Goal: Task Accomplishment & Management: Manage account settings

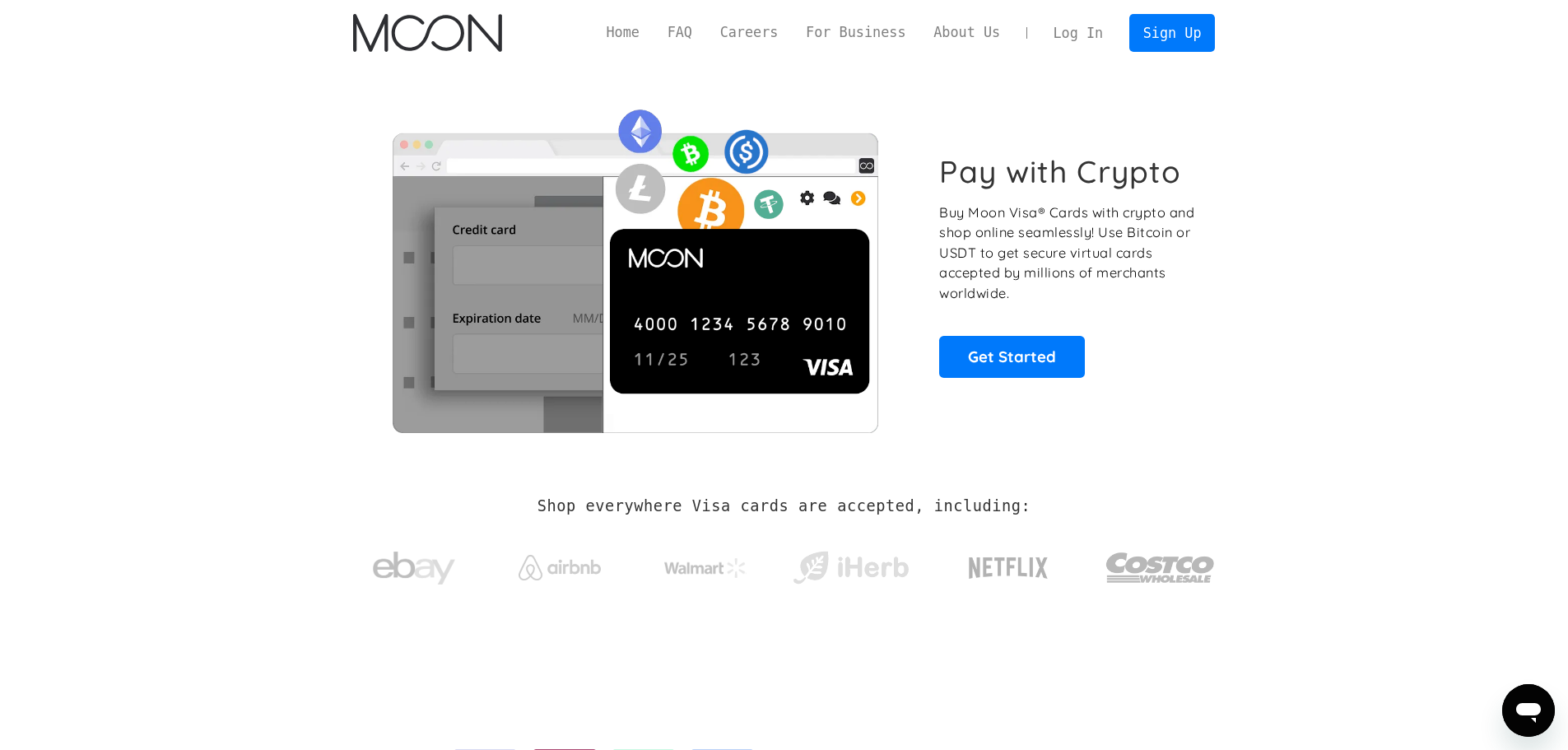
click at [1071, 25] on link "Log In" at bounding box center [1078, 33] width 78 height 36
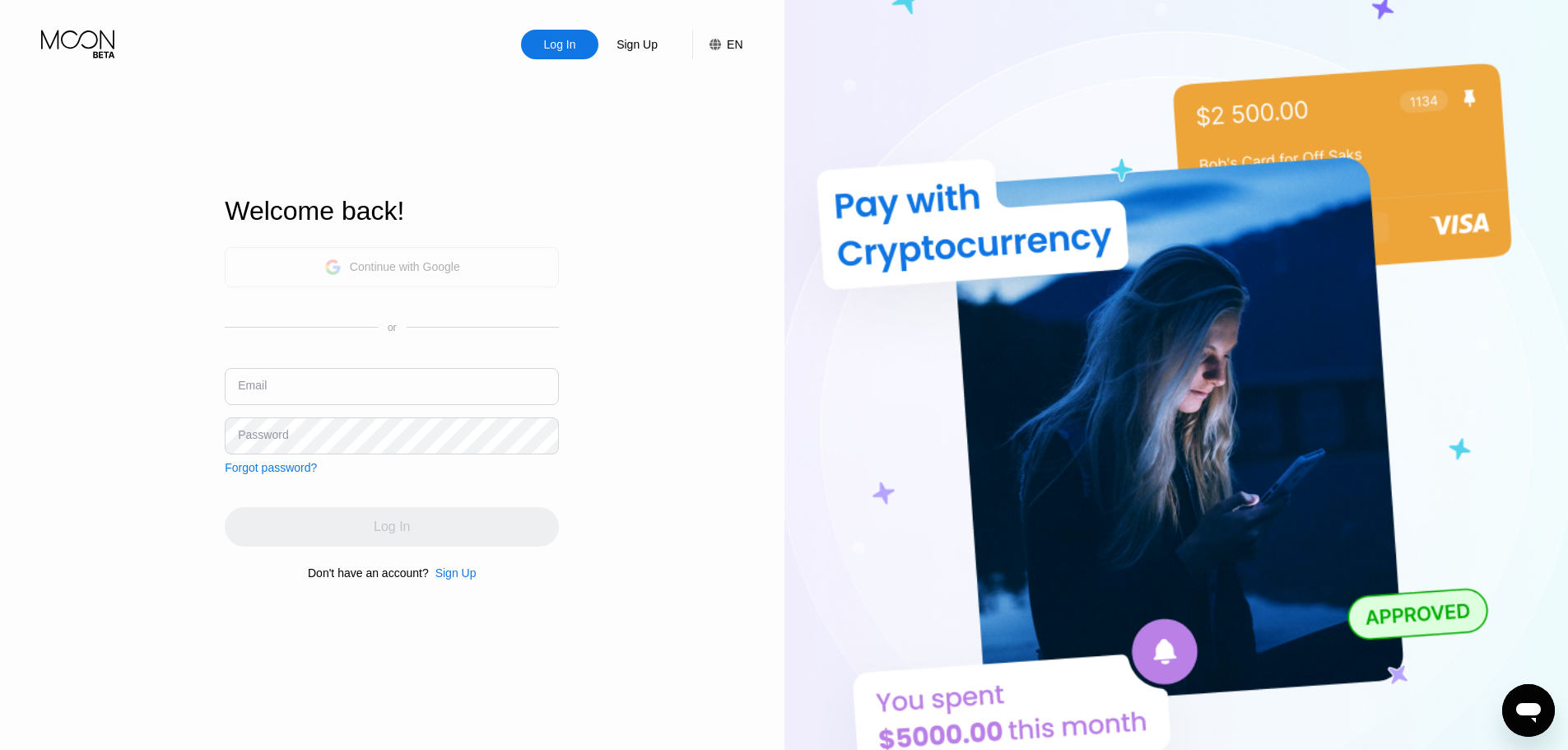
click at [485, 260] on div "Continue with Google" at bounding box center [392, 267] width 334 height 41
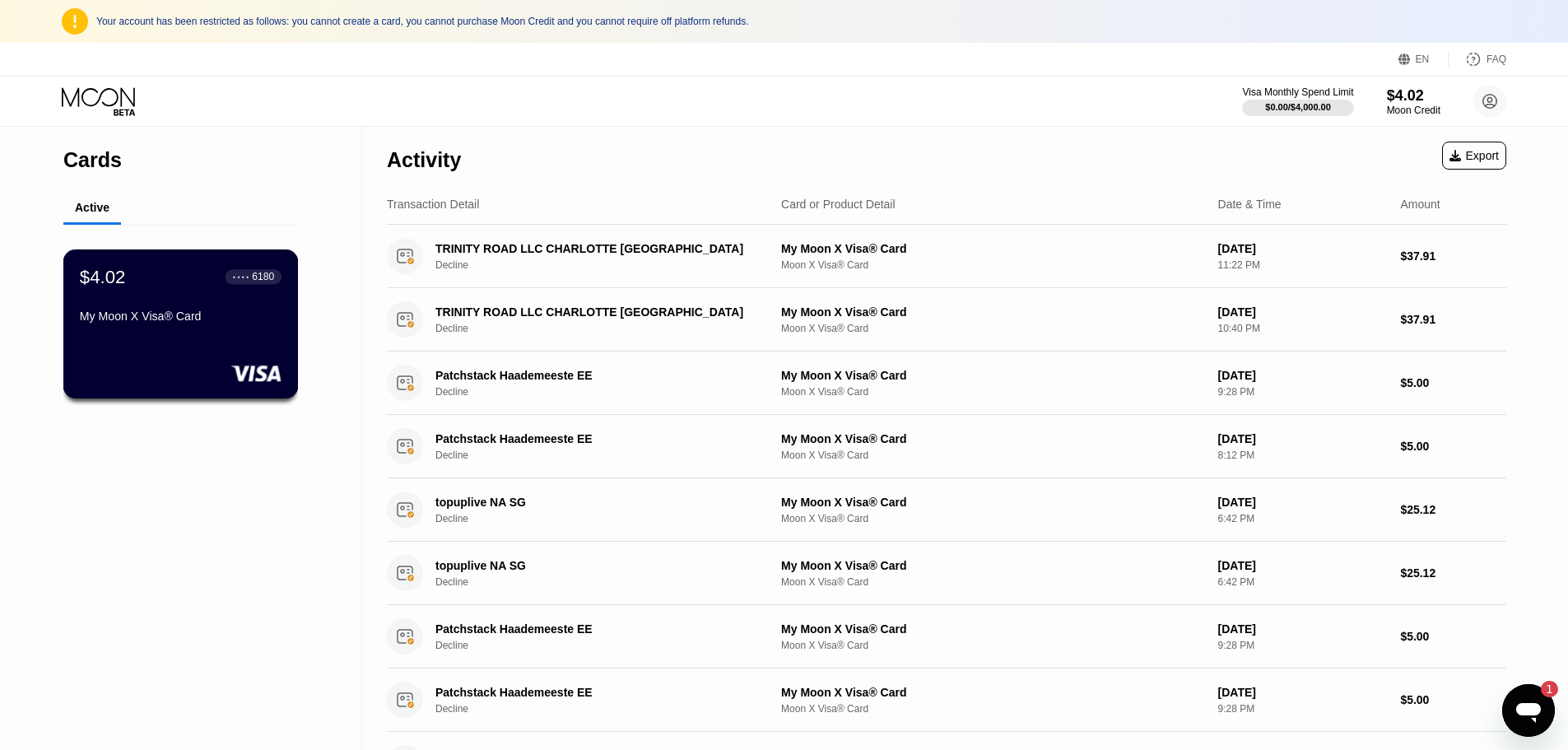
click at [235, 301] on div "$4.02 ● ● ● ● 6180 My Moon X Visa® Card" at bounding box center [180, 297] width 202 height 63
